Goal: Browse casually

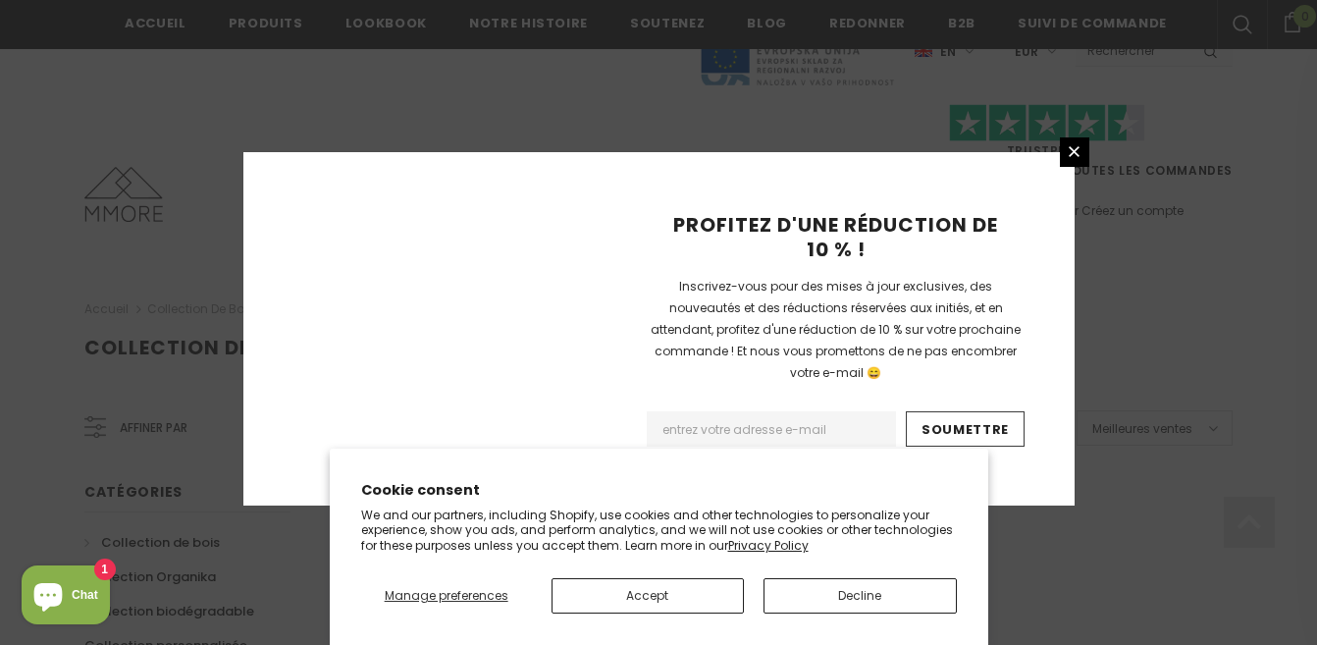
scroll to position [1414, 0]
